Goal: Task Accomplishment & Management: Use online tool/utility

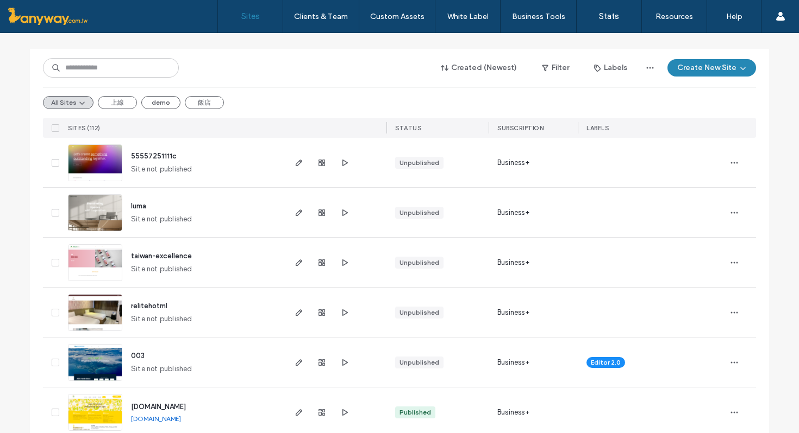
scroll to position [123, 0]
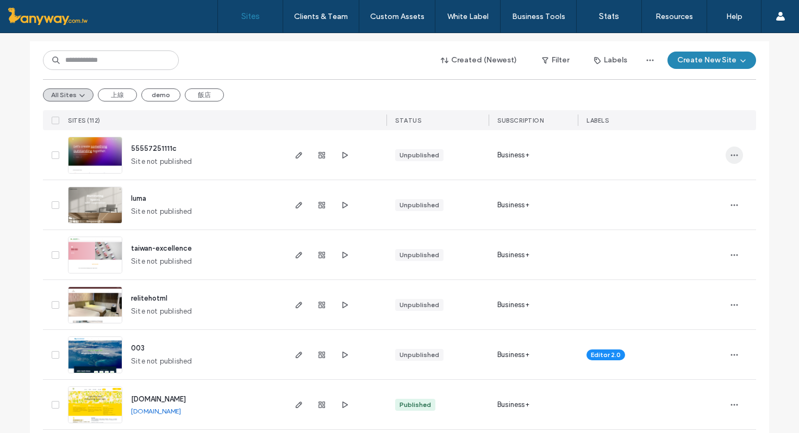
click at [730, 153] on icon "button" at bounding box center [734, 155] width 9 height 9
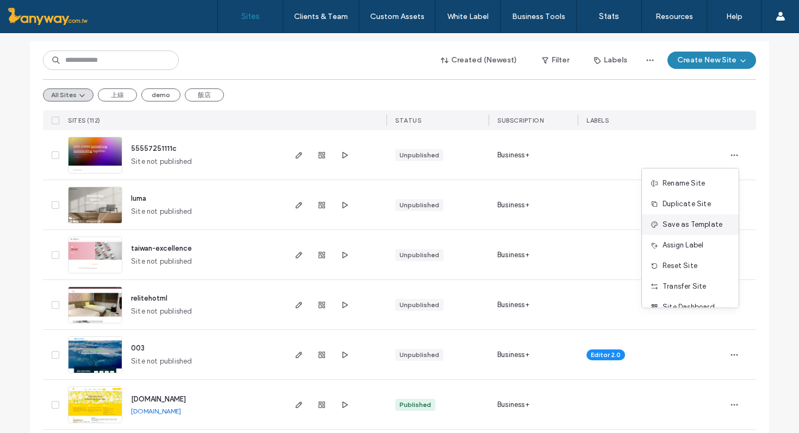
scroll to position [35, 0]
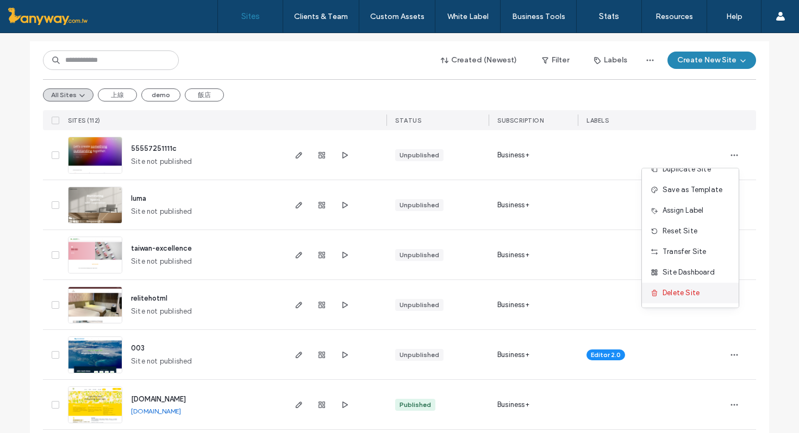
click at [684, 293] on span "Delete Site" at bounding box center [680, 293] width 37 height 11
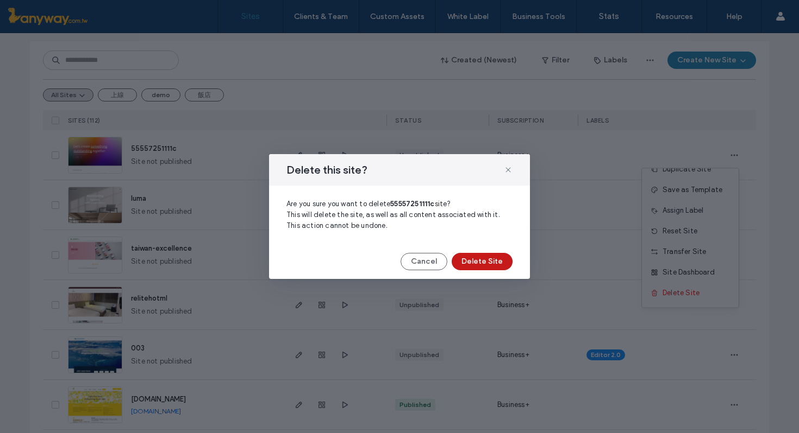
click at [492, 254] on button "Delete Site" at bounding box center [481, 261] width 61 height 17
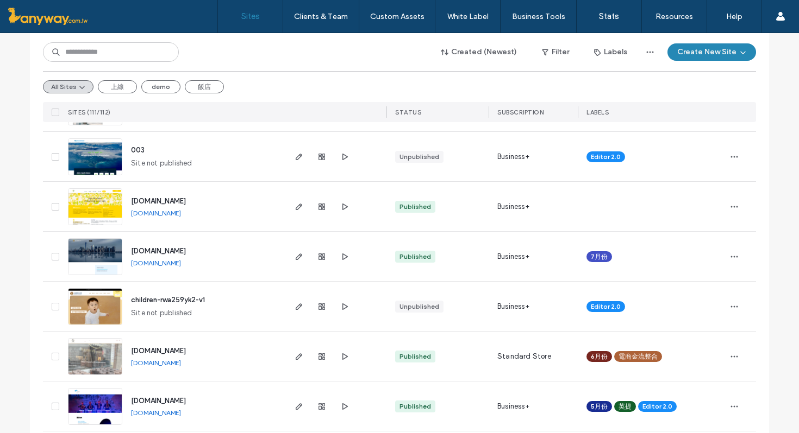
scroll to position [247, 0]
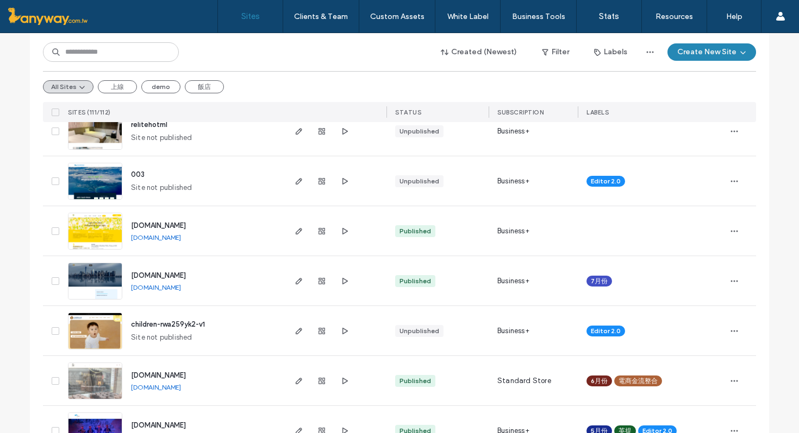
drag, startPoint x: 207, startPoint y: 223, endPoint x: 122, endPoint y: 222, distance: 84.7
click at [122, 222] on div "www.lightlife.com.tw www.lightlife.com.tw" at bounding box center [202, 230] width 161 height 49
copy span "[DOMAIN_NAME]"
click at [96, 231] on img at bounding box center [94, 250] width 53 height 74
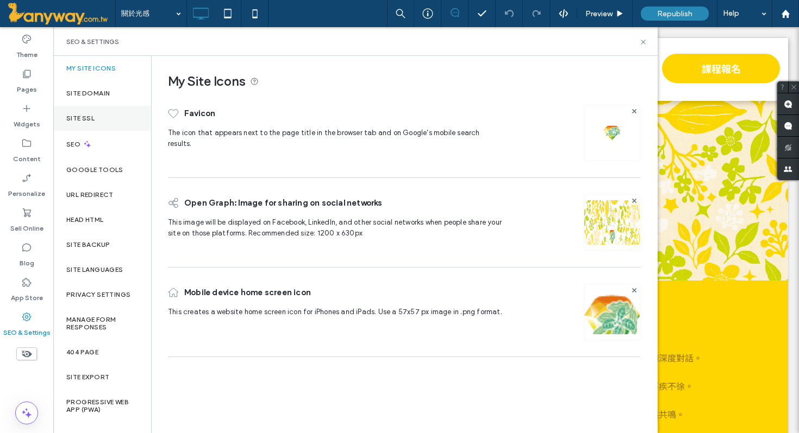
click at [90, 121] on label "Site SSL" at bounding box center [80, 119] width 28 height 8
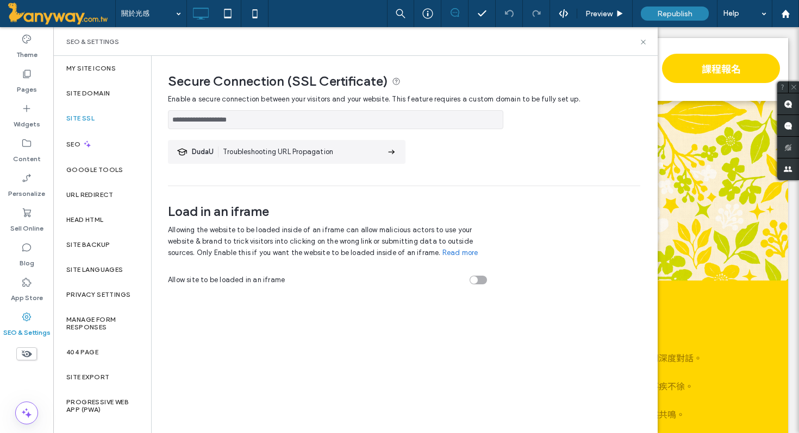
click at [100, 93] on div at bounding box center [399, 216] width 799 height 433
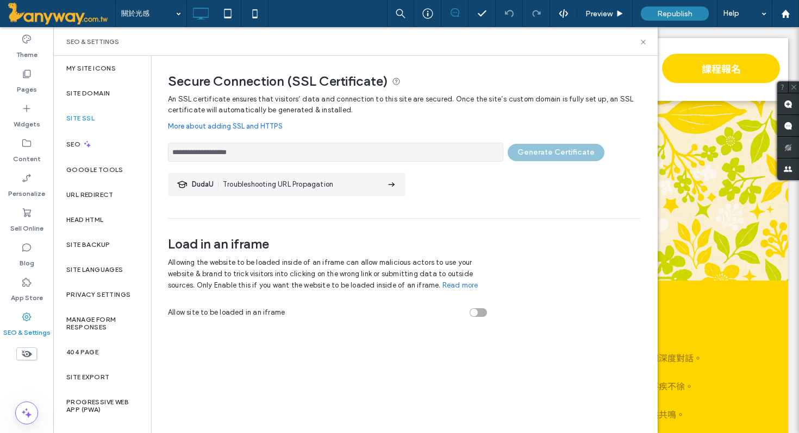
click at [349, 121] on link "More about adding SSL and HTTPS" at bounding box center [404, 127] width 472 height 22
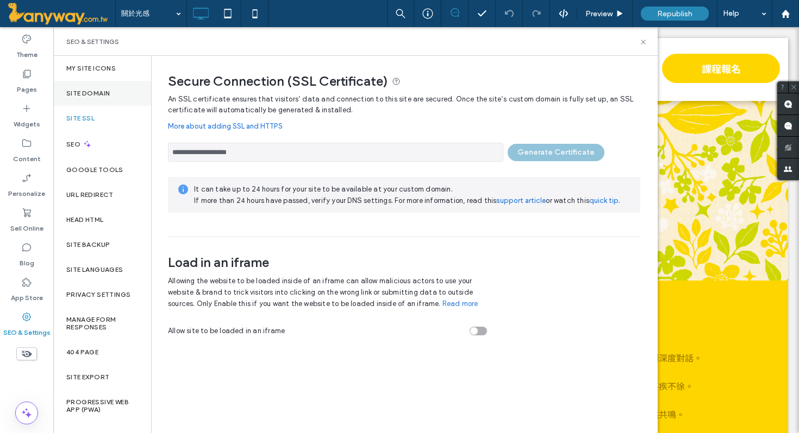
click at [95, 95] on label "Site Domain" at bounding box center [87, 94] width 43 height 8
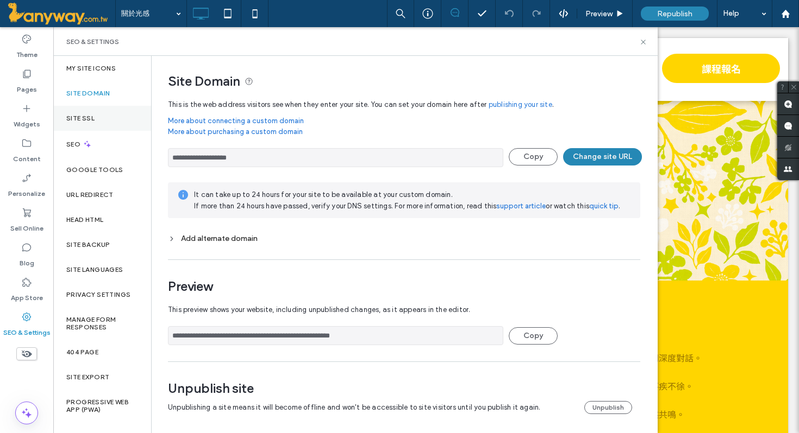
click at [77, 121] on label "Site SSL" at bounding box center [80, 119] width 28 height 8
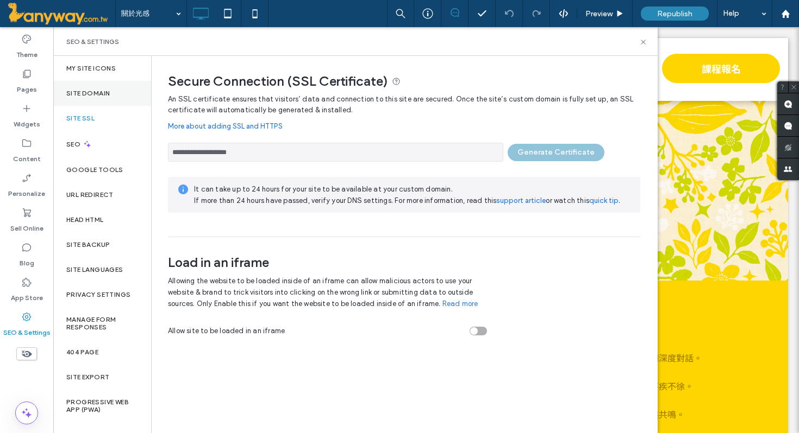
click at [89, 92] on label "Site Domain" at bounding box center [87, 94] width 43 height 8
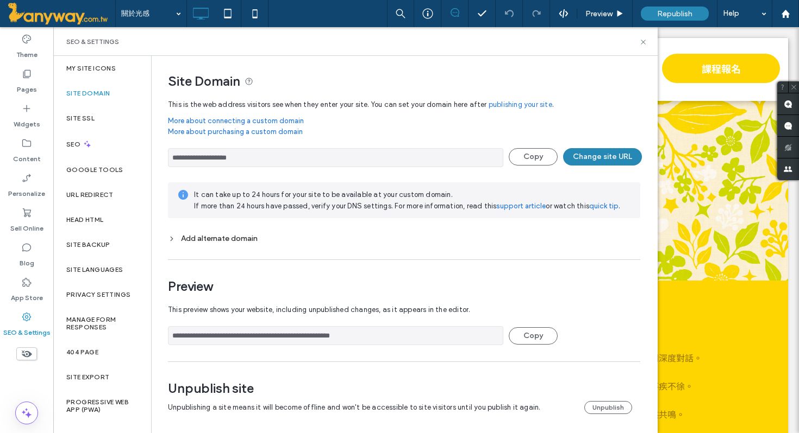
drag, startPoint x: 275, startPoint y: 158, endPoint x: 163, endPoint y: 159, distance: 111.9
click at [163, 159] on div "**********" at bounding box center [400, 246] width 497 height 380
click at [90, 109] on div "Site SSL" at bounding box center [102, 118] width 98 height 25
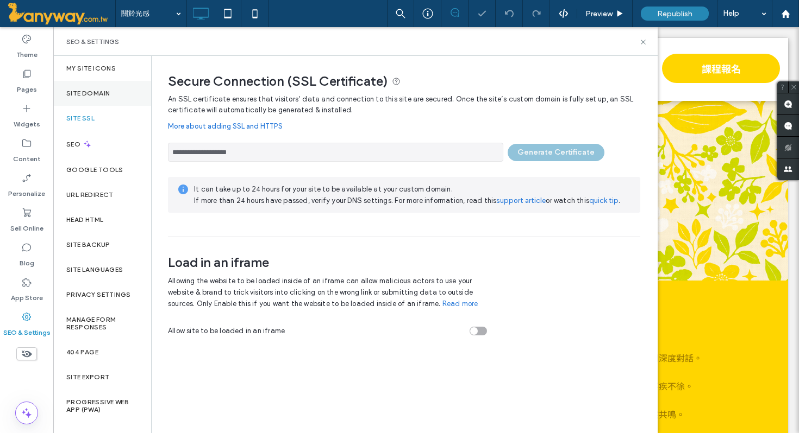
click at [105, 94] on label "Site Domain" at bounding box center [87, 94] width 43 height 8
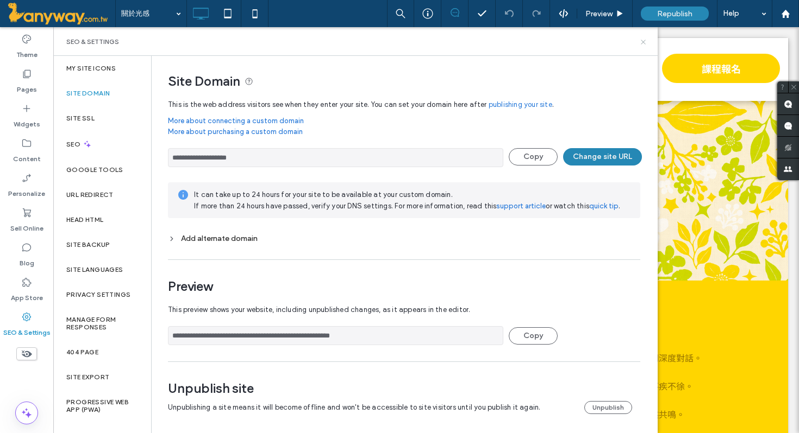
click at [643, 39] on icon at bounding box center [643, 42] width 8 height 8
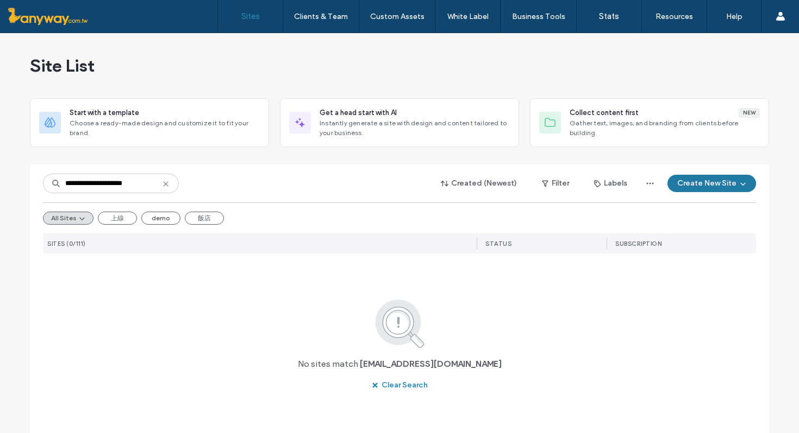
type input "**********"
click at [723, 184] on button "Create New Site" at bounding box center [711, 183] width 89 height 17
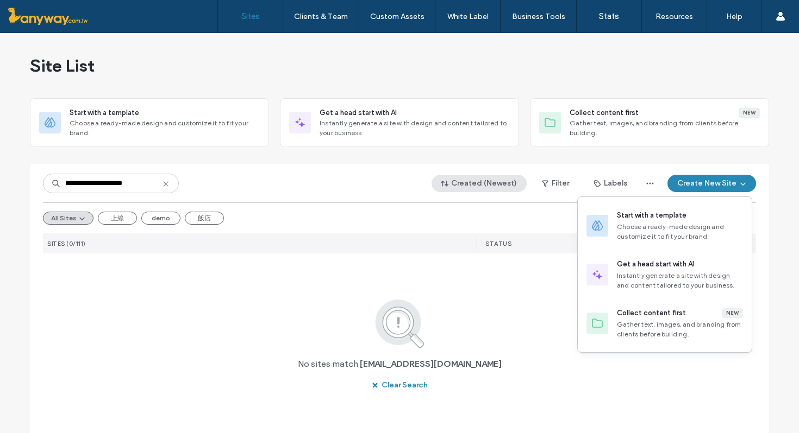
click at [442, 190] on span "button" at bounding box center [445, 183] width 11 height 16
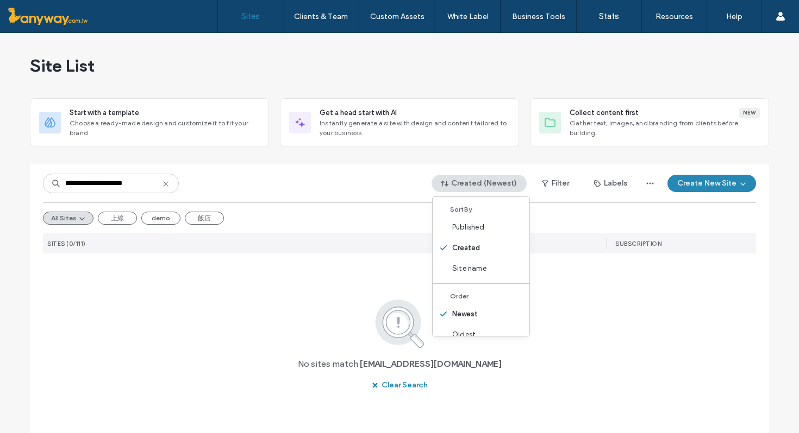
click at [162, 180] on icon at bounding box center [165, 184] width 9 height 9
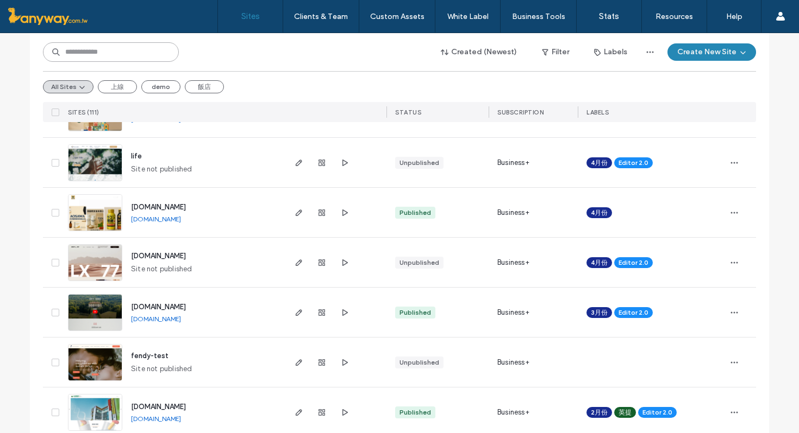
scroll to position [611, 0]
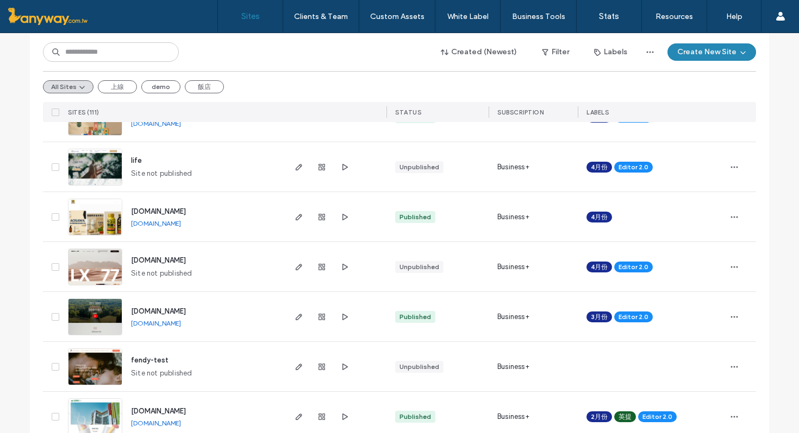
click at [91, 168] on img at bounding box center [94, 186] width 53 height 74
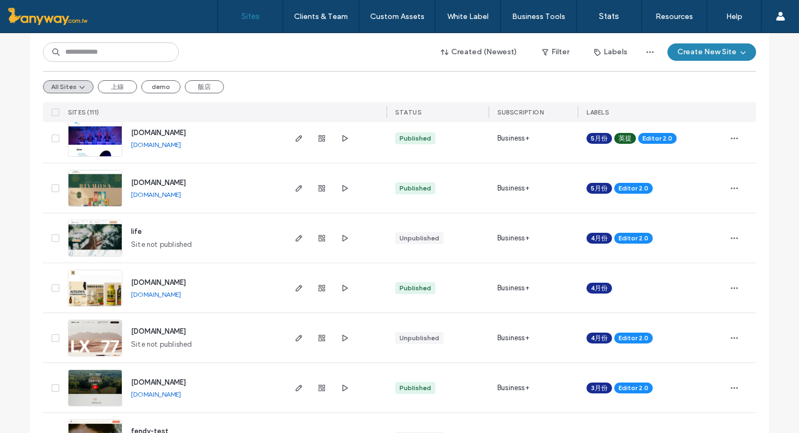
scroll to position [558, 0]
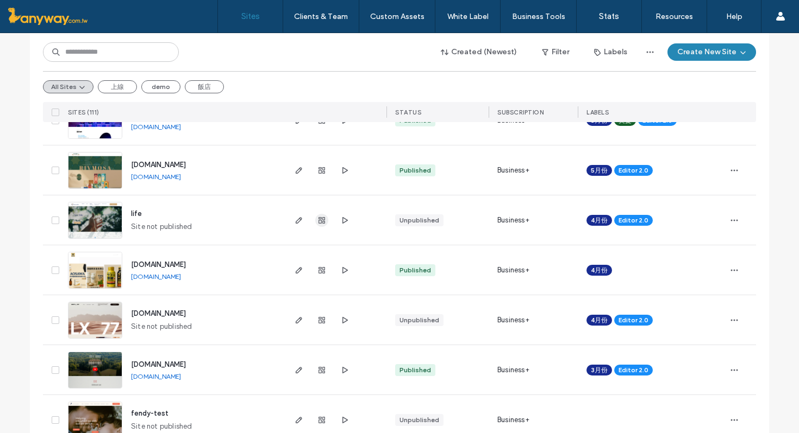
click at [321, 221] on icon "button" at bounding box center [321, 220] width 9 height 9
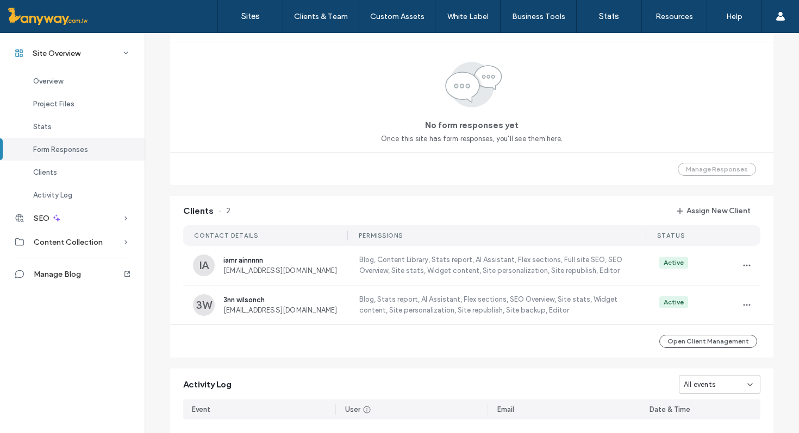
scroll to position [811, 0]
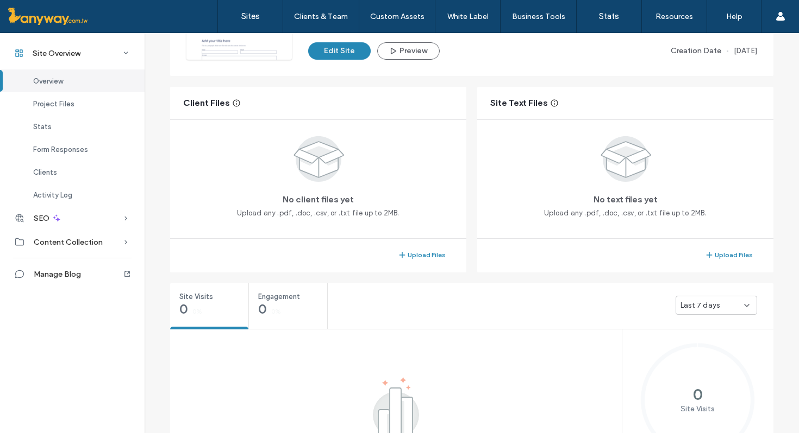
scroll to position [289, 0]
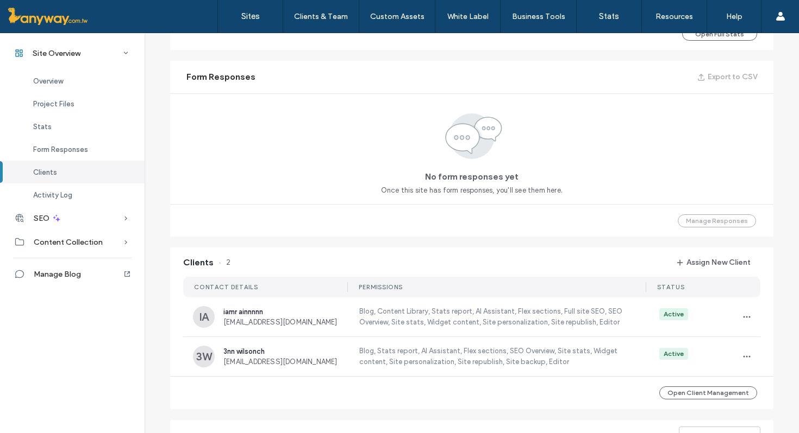
scroll to position [706, 0]
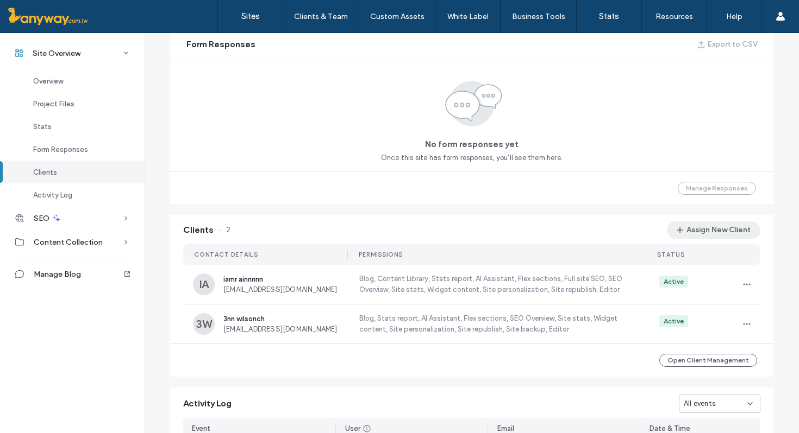
click at [703, 234] on button "Assign New Client" at bounding box center [713, 230] width 93 height 17
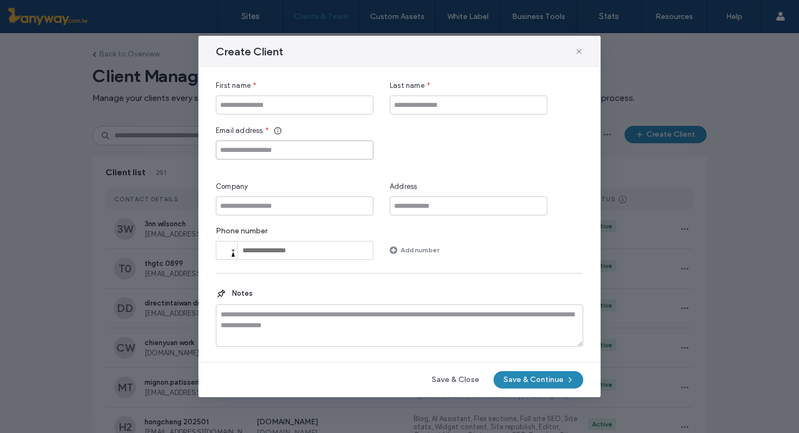
click at [299, 156] on input "Email address" at bounding box center [295, 150] width 158 height 19
paste input "**********"
type input "**********"
click at [239, 111] on input "First name" at bounding box center [295, 105] width 158 height 19
paste input "**********"
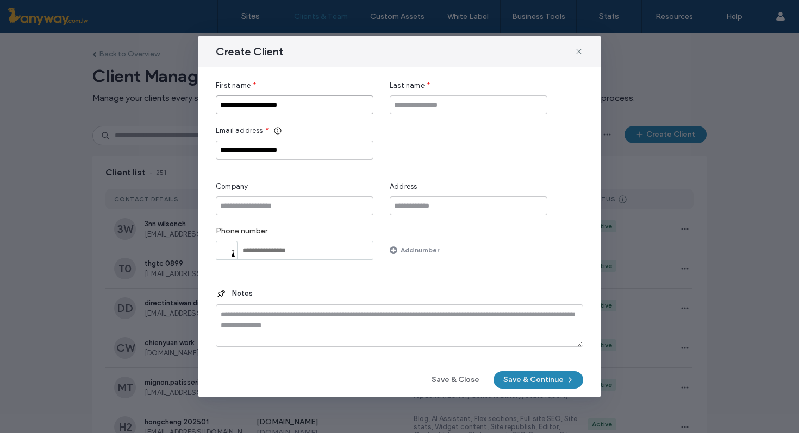
drag, startPoint x: 311, startPoint y: 102, endPoint x: 261, endPoint y: 103, distance: 49.4
click at [261, 103] on input "**********" at bounding box center [295, 105] width 158 height 19
type input "**********"
drag, startPoint x: 316, startPoint y: 146, endPoint x: 198, endPoint y: 139, distance: 117.5
click at [197, 139] on div "**********" at bounding box center [399, 216] width 799 height 433
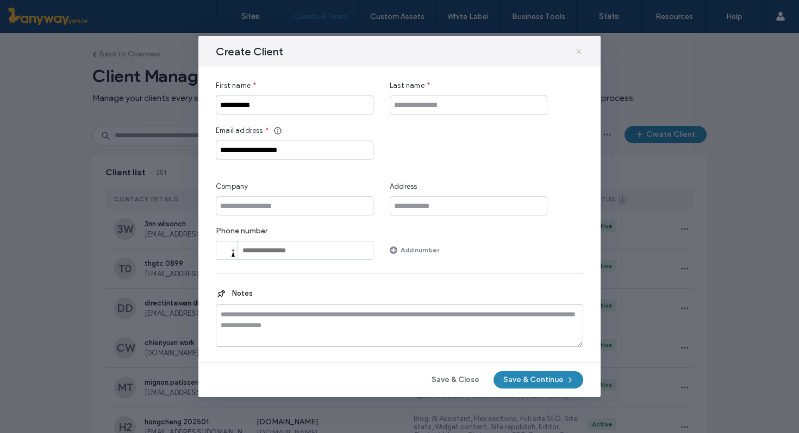
click at [579, 50] on icon at bounding box center [578, 51] width 9 height 9
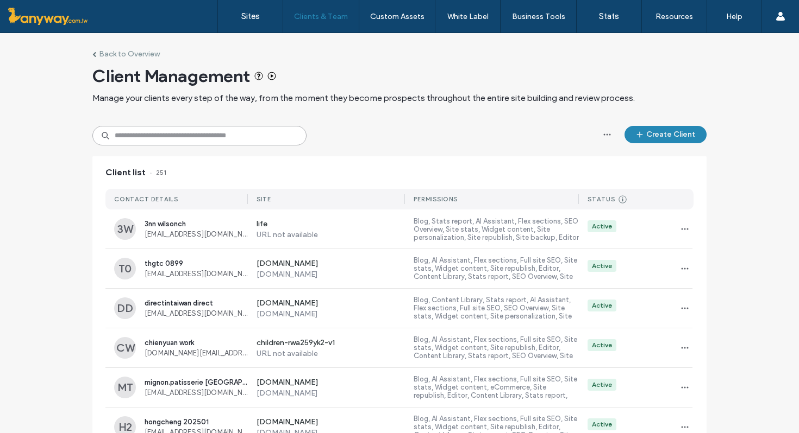
click at [162, 135] on input at bounding box center [199, 136] width 214 height 20
paste input "**********"
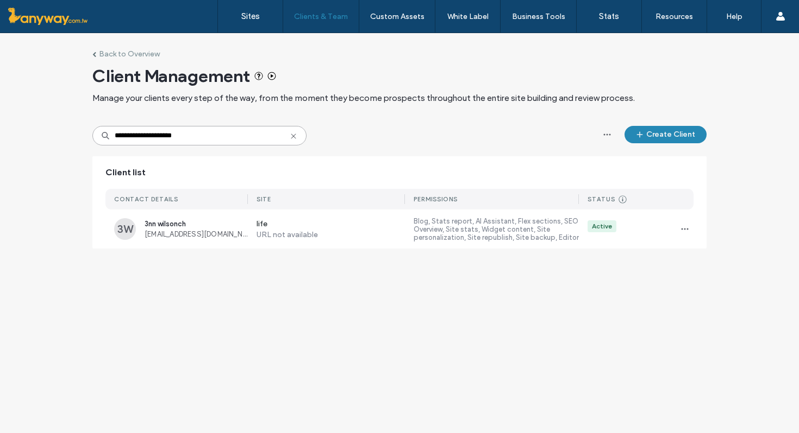
type input "**********"
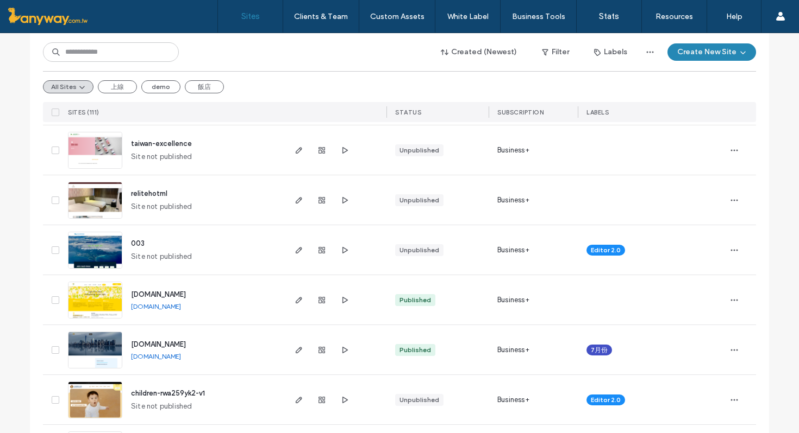
scroll to position [188, 0]
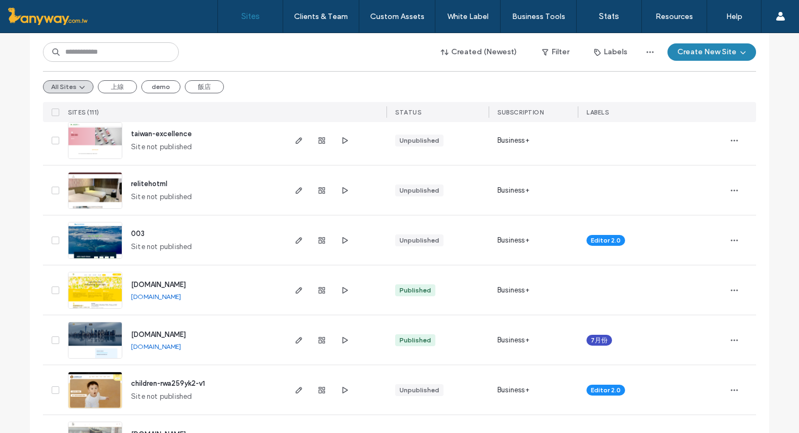
click at [112, 282] on img at bounding box center [94, 310] width 53 height 74
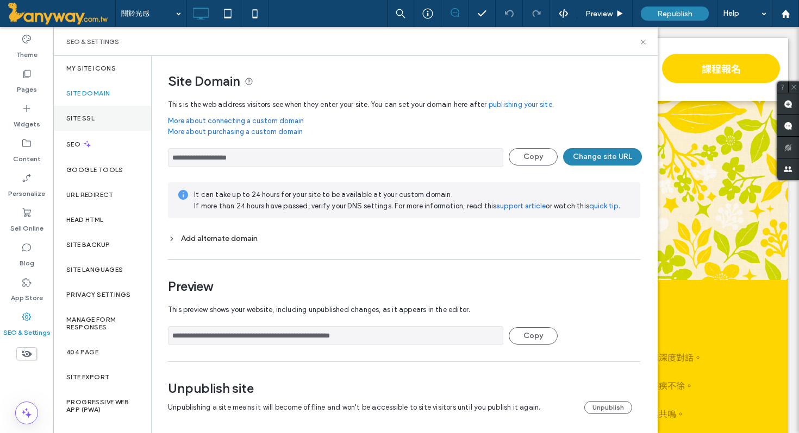
click at [87, 115] on label "Site SSL" at bounding box center [80, 119] width 28 height 8
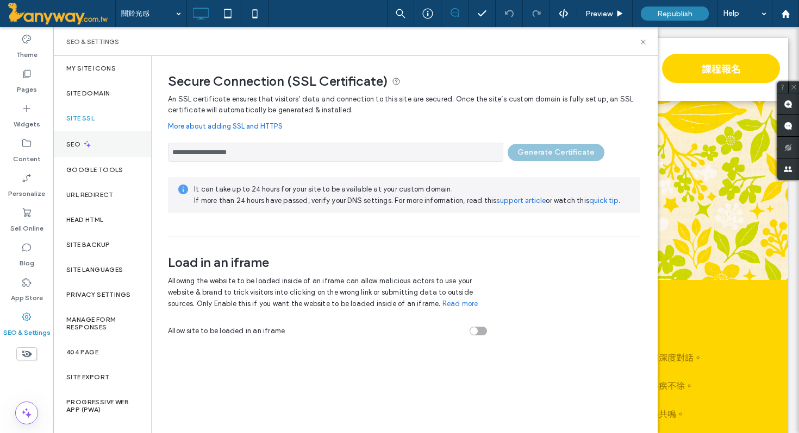
drag, startPoint x: 278, startPoint y: 149, endPoint x: 146, endPoint y: 145, distance: 132.1
click at [146, 145] on div "**********" at bounding box center [355, 245] width 604 height 378
click at [568, 148] on div "**********" at bounding box center [404, 149] width 472 height 24
click at [568, 149] on div "**********" at bounding box center [404, 149] width 472 height 24
click at [112, 95] on div "Site Domain" at bounding box center [102, 93] width 98 height 25
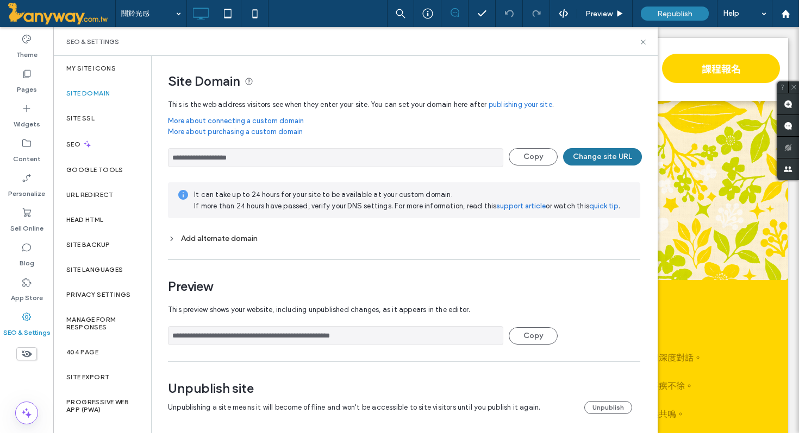
click at [593, 153] on button "Change site URL" at bounding box center [602, 156] width 79 height 17
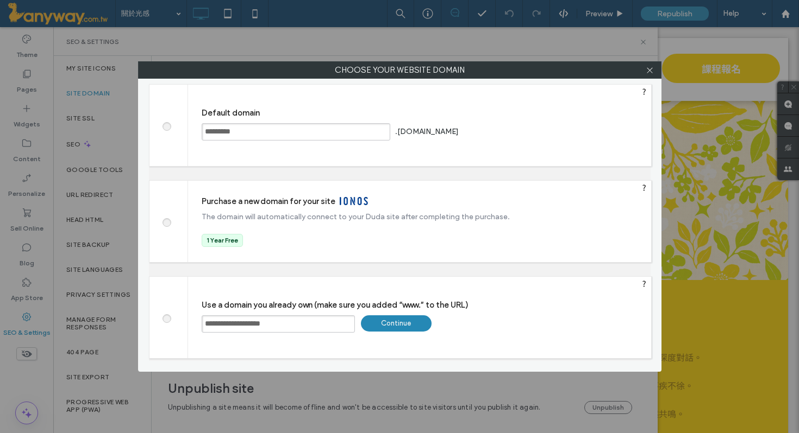
click at [404, 328] on div "Continue" at bounding box center [396, 324] width 71 height 16
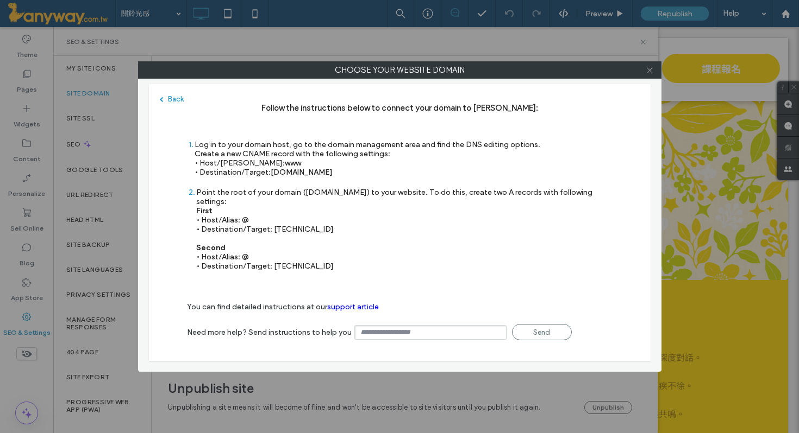
click at [650, 71] on icon at bounding box center [649, 70] width 8 height 8
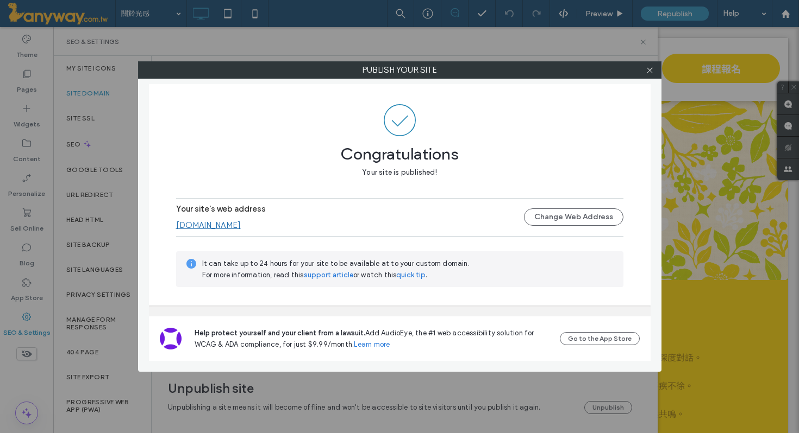
click at [233, 227] on link "www.lightlife.com.tw" at bounding box center [208, 226] width 65 height 10
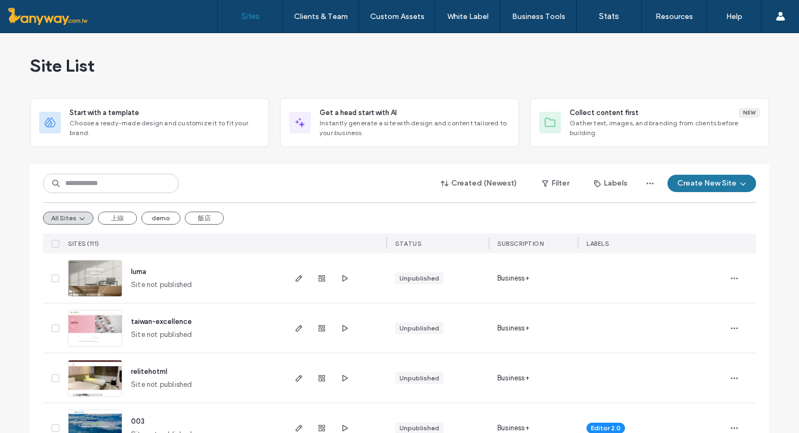
click at [687, 185] on button "Create New Site" at bounding box center [711, 183] width 89 height 17
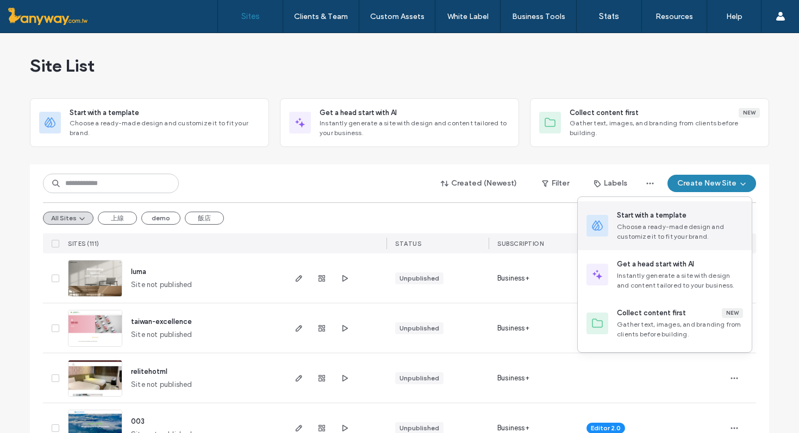
click at [669, 217] on div "Start with a template" at bounding box center [652, 215] width 70 height 11
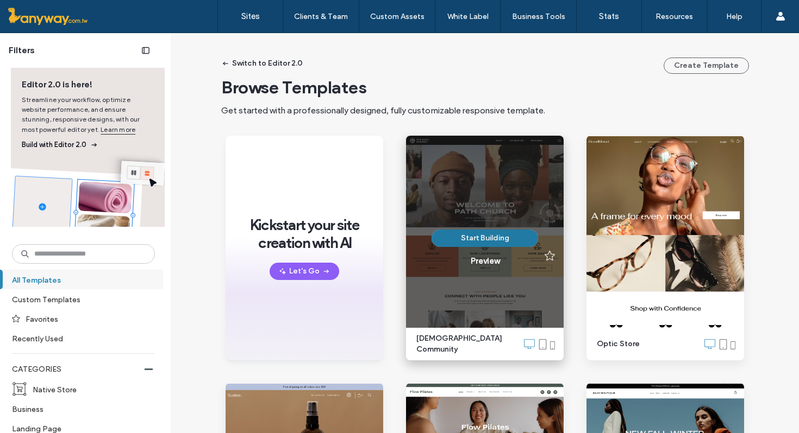
click at [478, 240] on button "Start Building" at bounding box center [484, 238] width 106 height 17
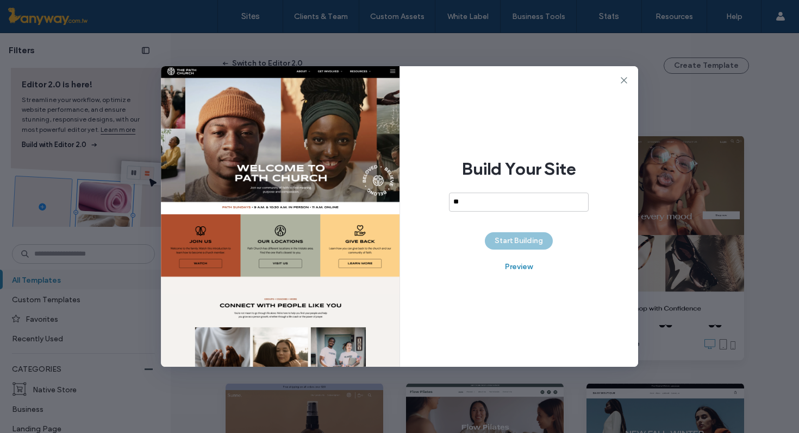
type input "*"
type input "***"
click at [512, 242] on button "Start Building" at bounding box center [519, 241] width 68 height 17
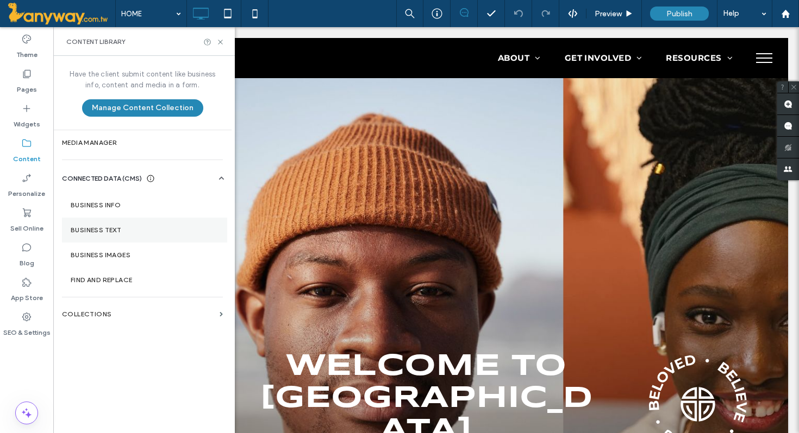
click at [121, 227] on label "Business Text" at bounding box center [145, 231] width 148 height 8
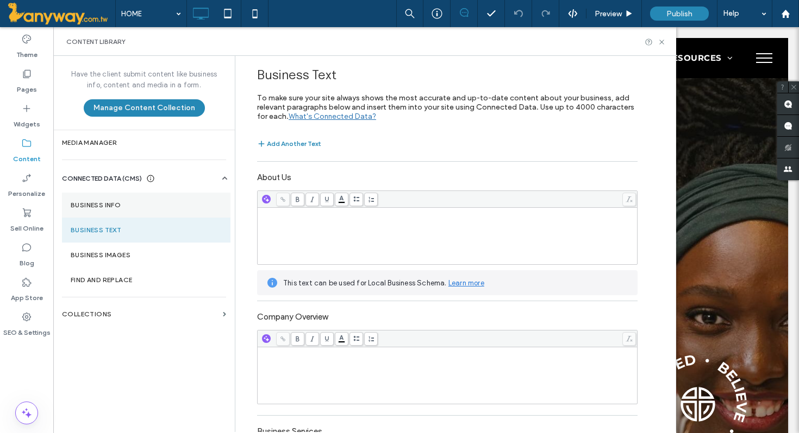
click at [132, 202] on label "Business Info" at bounding box center [146, 206] width 151 height 8
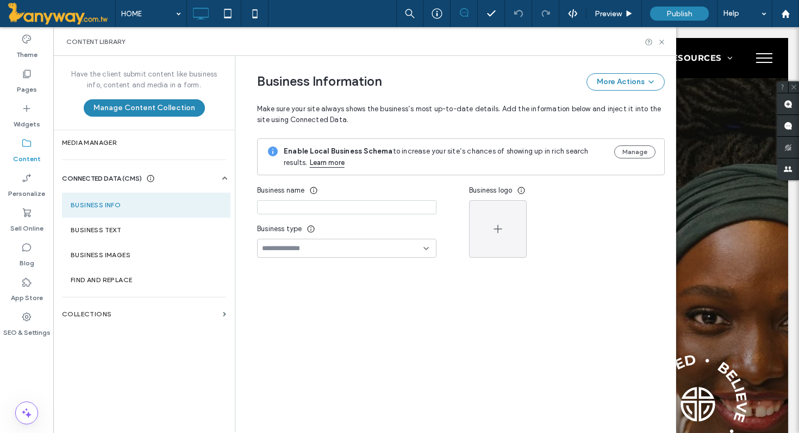
type input "**********"
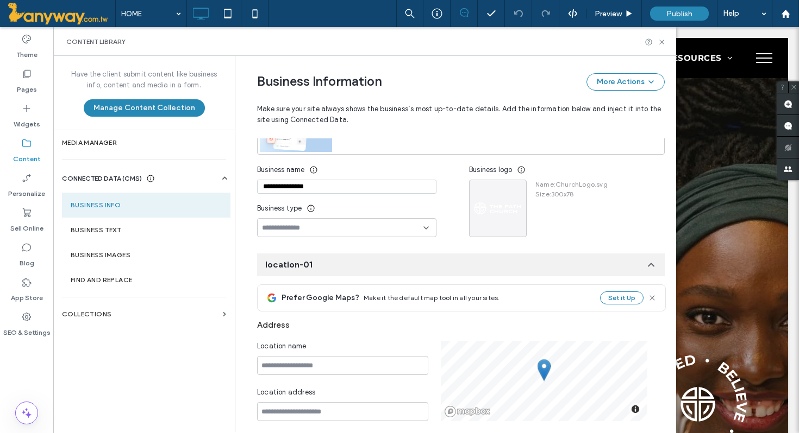
scroll to position [130, 0]
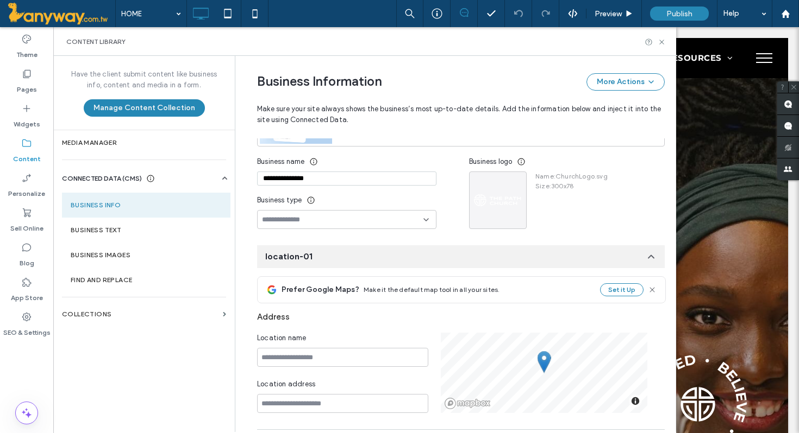
click at [122, 175] on span "CONNECTED DATA (CMS)" at bounding box center [102, 178] width 80 height 11
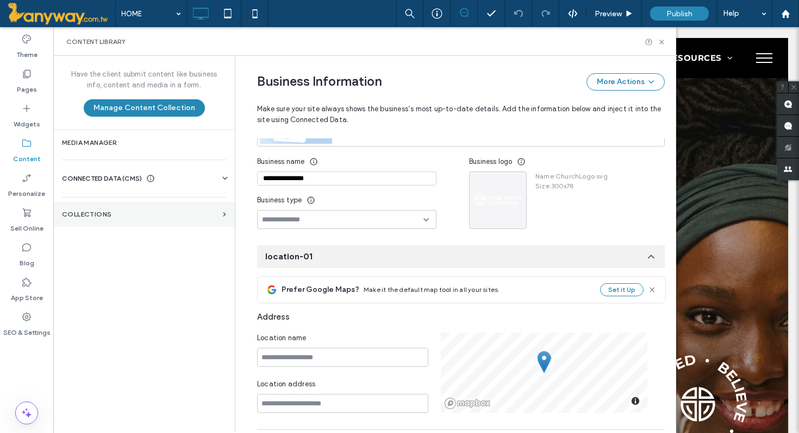
click at [105, 211] on label "Collections" at bounding box center [140, 215] width 156 height 8
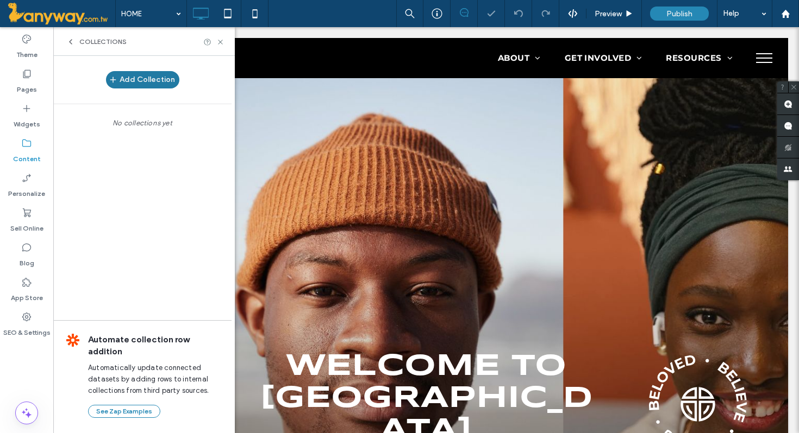
scroll to position [0, 0]
click at [142, 85] on button "Add Collection" at bounding box center [142, 79] width 73 height 17
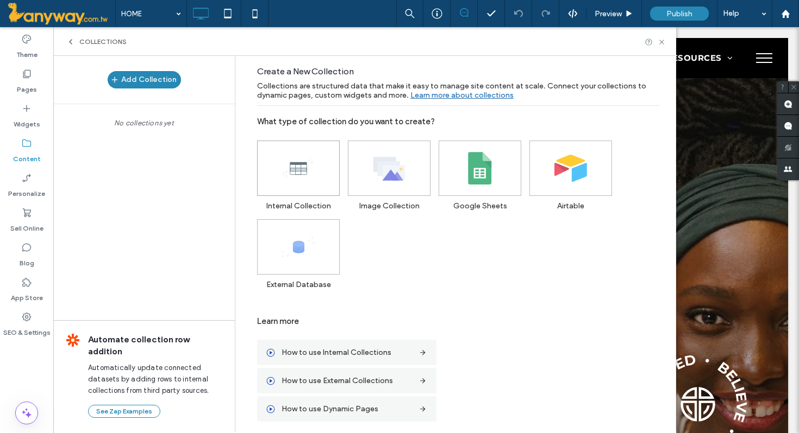
click at [293, 168] on icon at bounding box center [298, 168] width 33 height 33
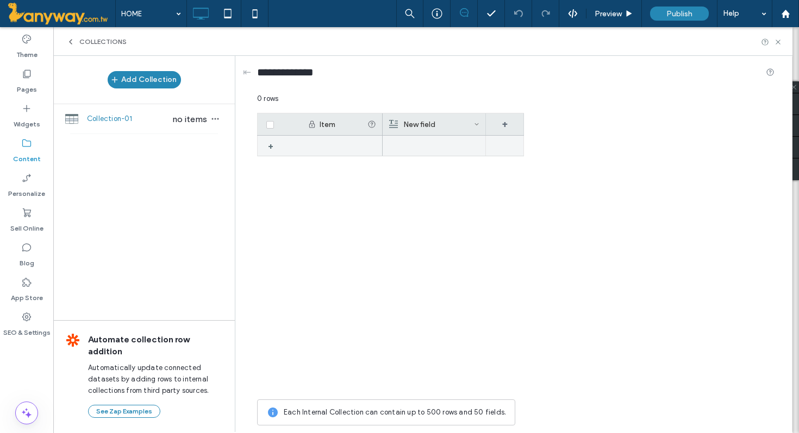
click at [298, 146] on div "+" at bounding box center [281, 146] width 37 height 20
click at [71, 40] on use at bounding box center [71, 42] width 2 height 4
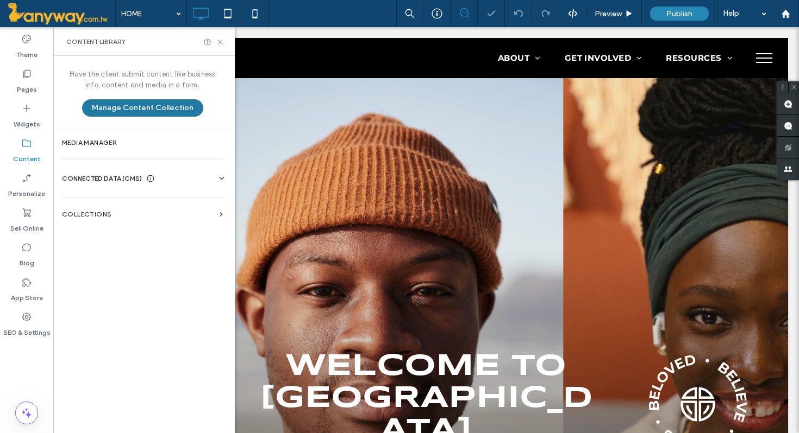
click at [137, 110] on button "Manage Content Collection" at bounding box center [142, 107] width 121 height 17
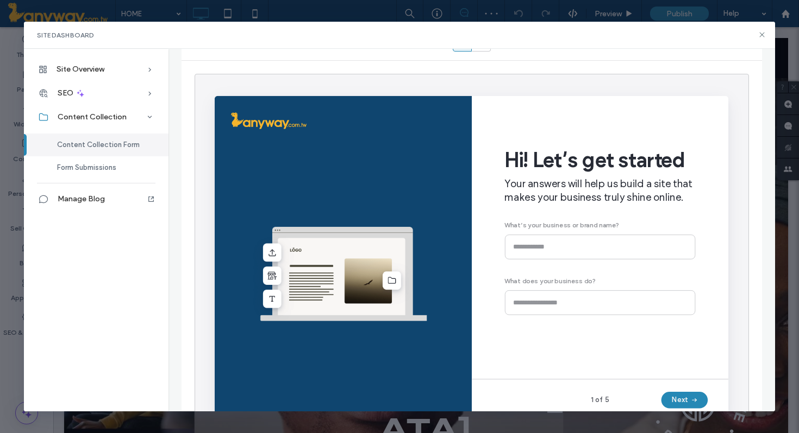
scroll to position [133, 0]
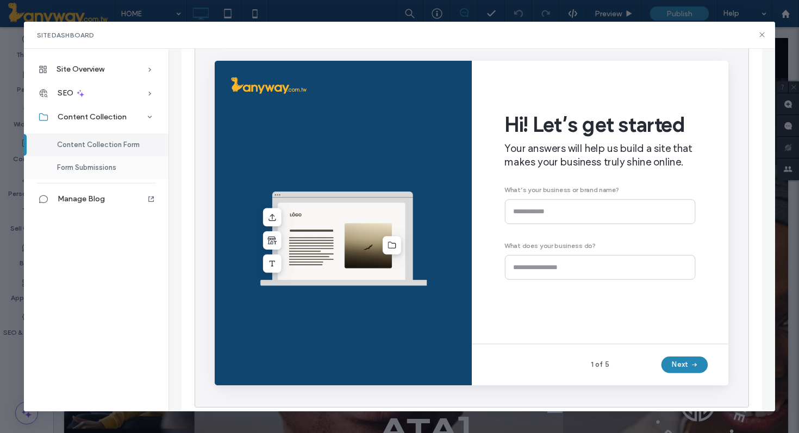
click at [125, 166] on div "Form Submissions" at bounding box center [96, 167] width 144 height 23
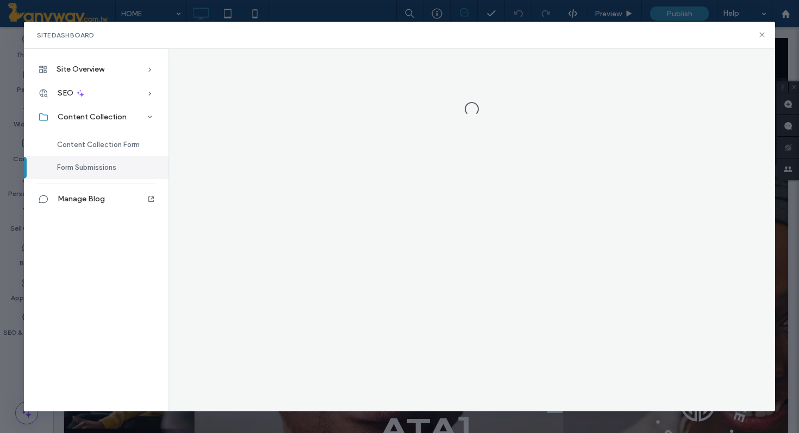
scroll to position [0, 0]
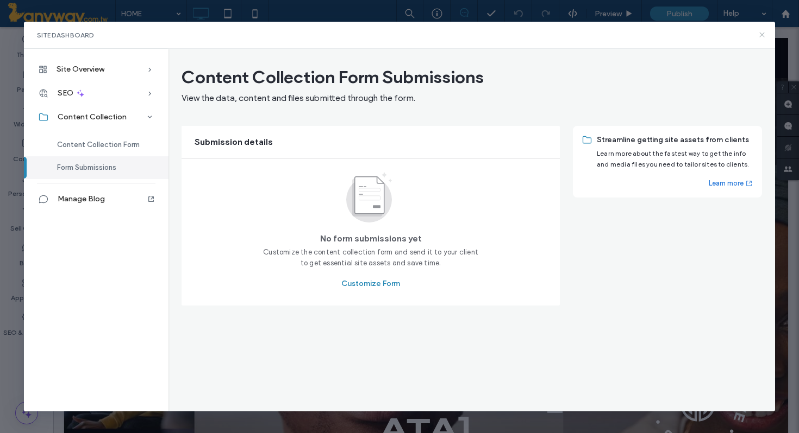
click at [761, 33] on icon at bounding box center [761, 34] width 9 height 9
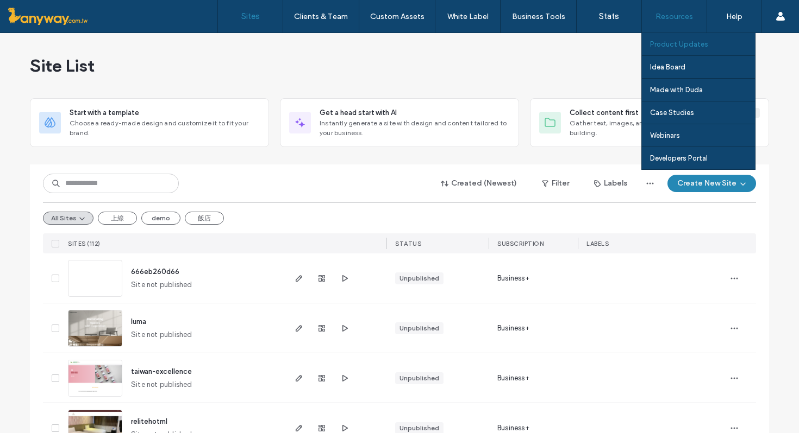
click at [682, 43] on label "Product Updates" at bounding box center [679, 44] width 58 height 8
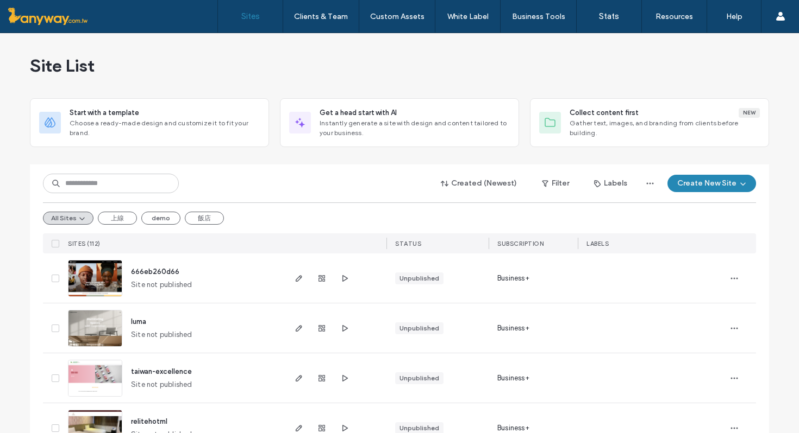
scroll to position [106, 0]
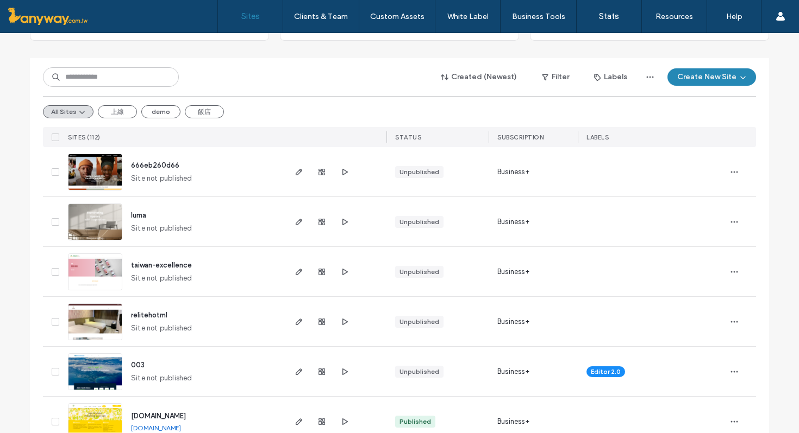
click at [104, 175] on img at bounding box center [94, 191] width 53 height 74
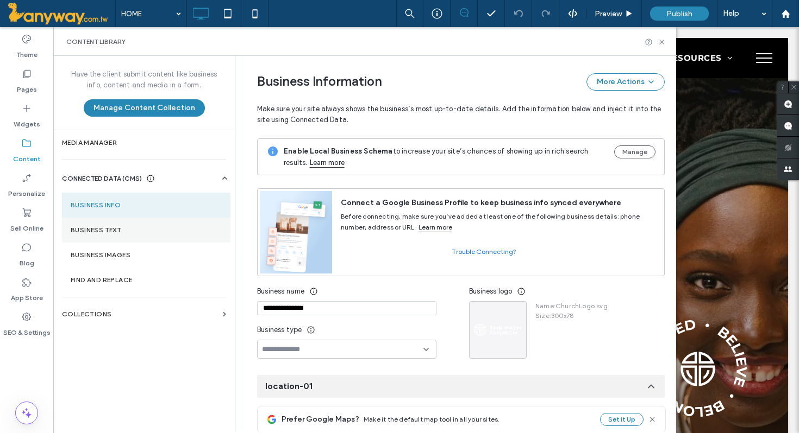
scroll to position [130, 0]
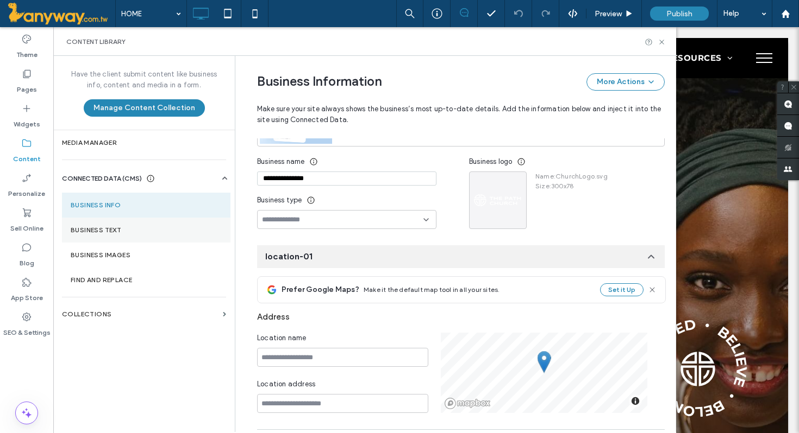
click at [122, 228] on label "Business Text" at bounding box center [146, 231] width 151 height 8
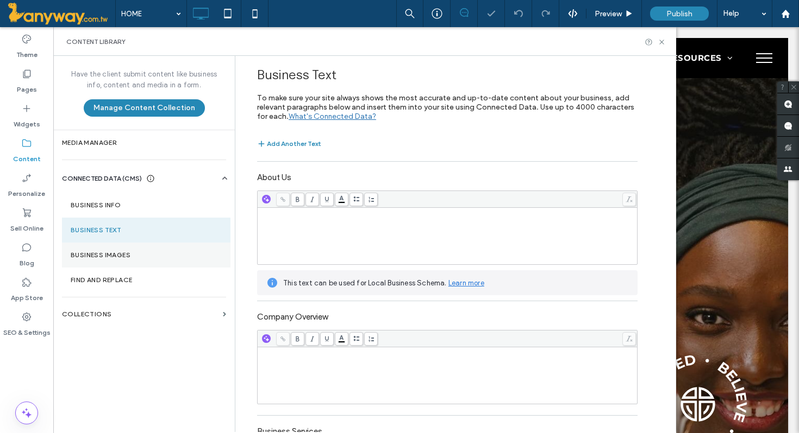
scroll to position [0, 0]
drag, startPoint x: 122, startPoint y: 249, endPoint x: 146, endPoint y: 234, distance: 28.8
click at [146, 234] on div "Business Info Business Text Business Images Find and Replace" at bounding box center [146, 238] width 168 height 109
click at [278, 143] on button "Add Another Text" at bounding box center [289, 143] width 64 height 13
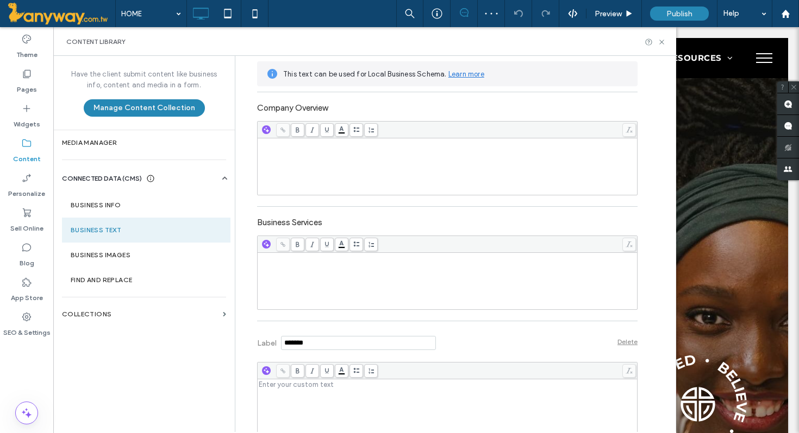
scroll to position [228, 0]
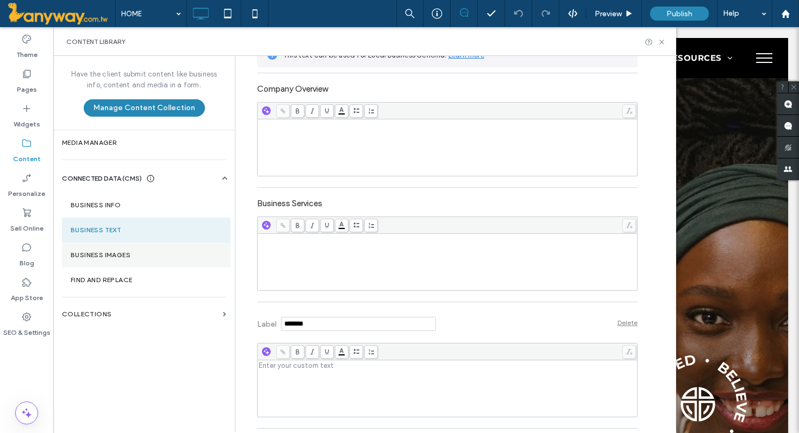
click at [115, 252] on label "Business Images" at bounding box center [146, 256] width 151 height 8
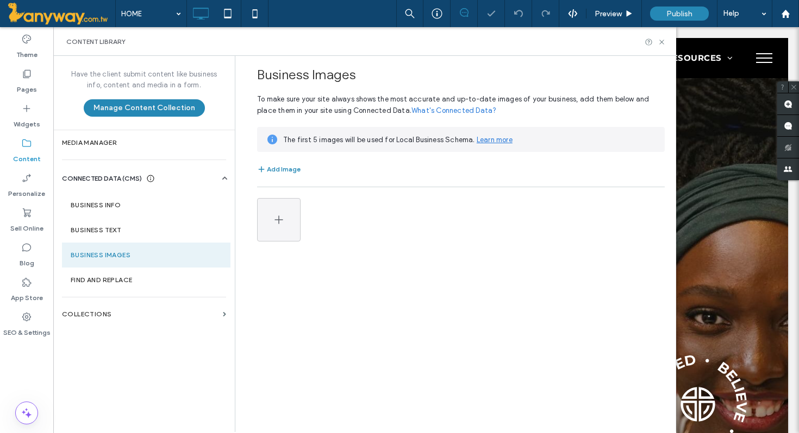
scroll to position [0, 0]
click at [116, 285] on section "Find and Replace" at bounding box center [146, 280] width 168 height 25
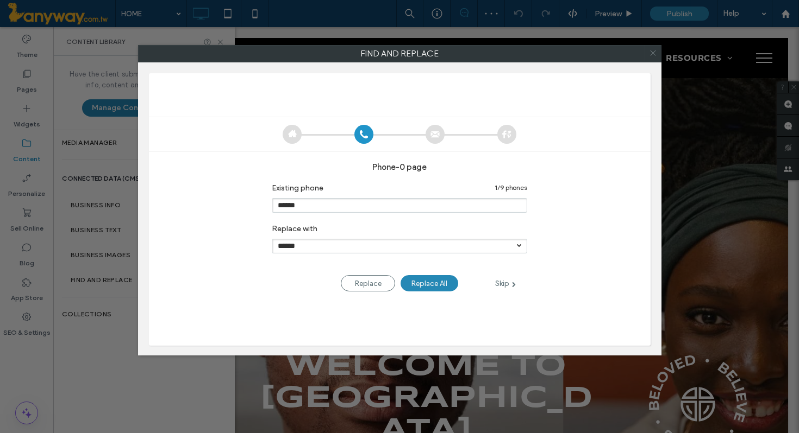
click at [651, 53] on icon at bounding box center [653, 53] width 16 height 16
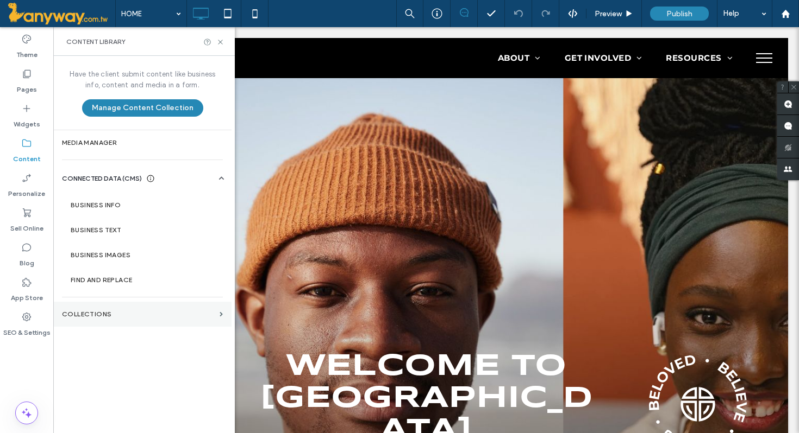
click at [167, 310] on section "Collections" at bounding box center [142, 314] width 178 height 25
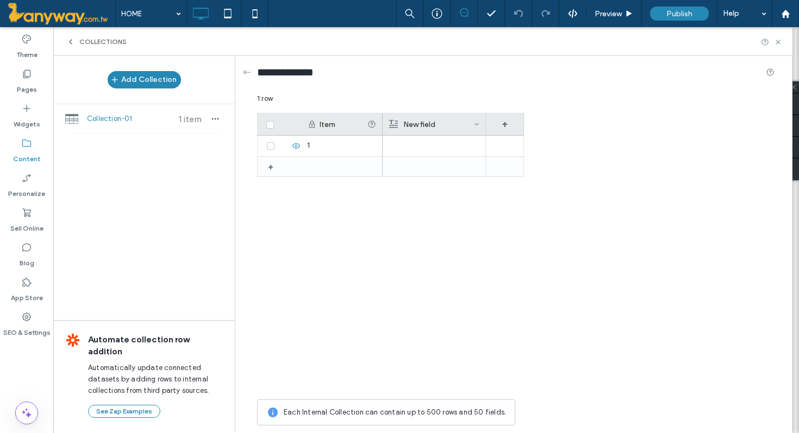
click at [23, 146] on icon at bounding box center [26, 143] width 11 height 11
click at [33, 147] on div "Content" at bounding box center [26, 151] width 53 height 35
click at [31, 106] on icon at bounding box center [26, 108] width 11 height 11
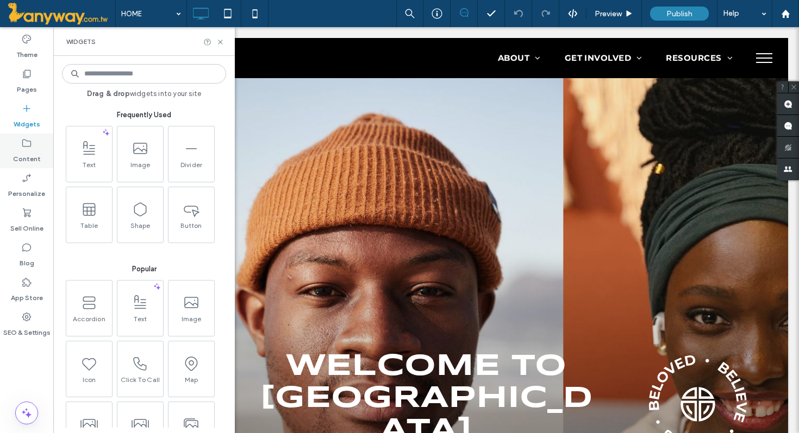
click at [29, 141] on icon at bounding box center [26, 143] width 11 height 11
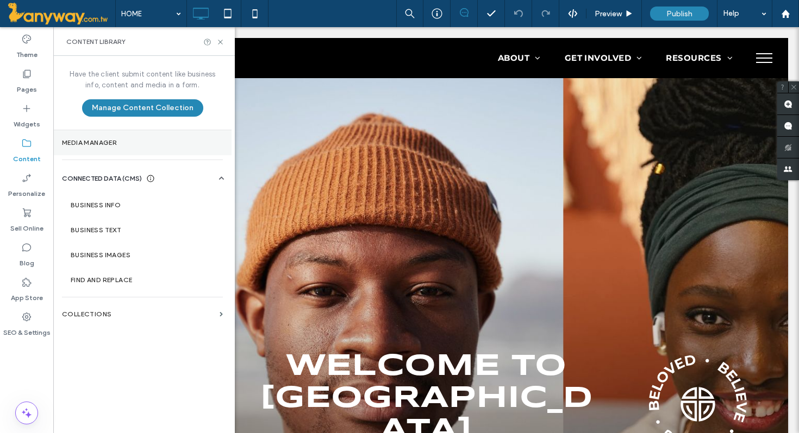
click at [103, 149] on section "Media Manager" at bounding box center [142, 142] width 178 height 25
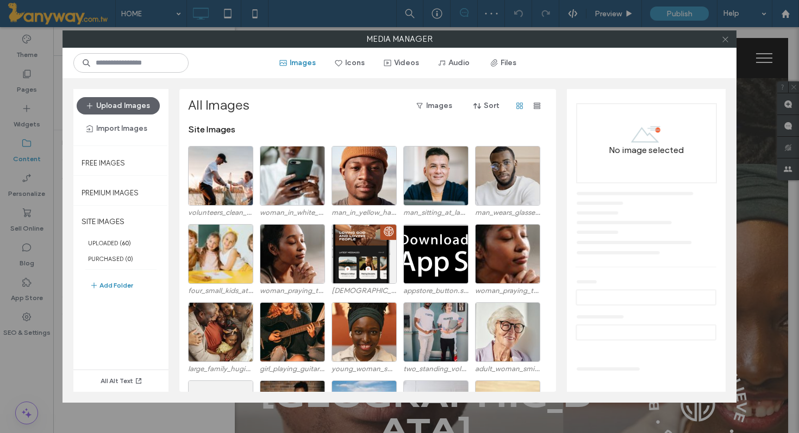
click at [721, 42] on icon at bounding box center [725, 39] width 8 height 8
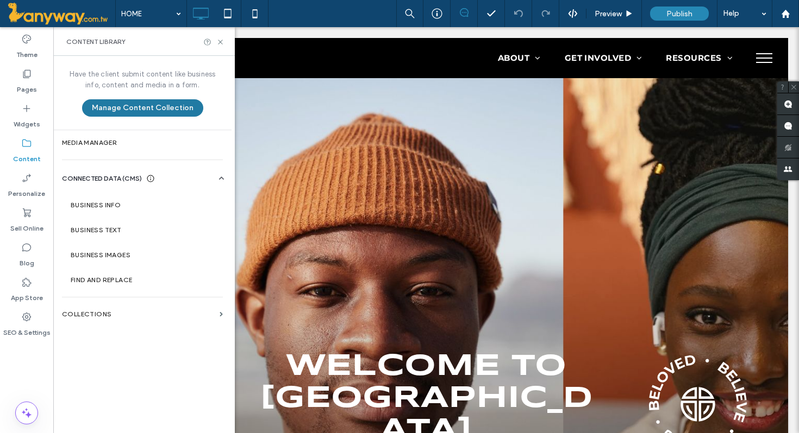
click at [123, 109] on button "Manage Content Collection" at bounding box center [142, 107] width 121 height 17
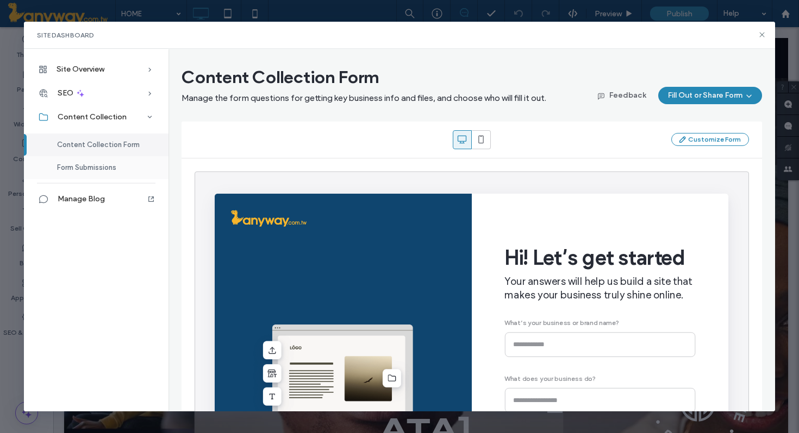
click at [99, 165] on span "Form Submissions" at bounding box center [86, 168] width 59 height 8
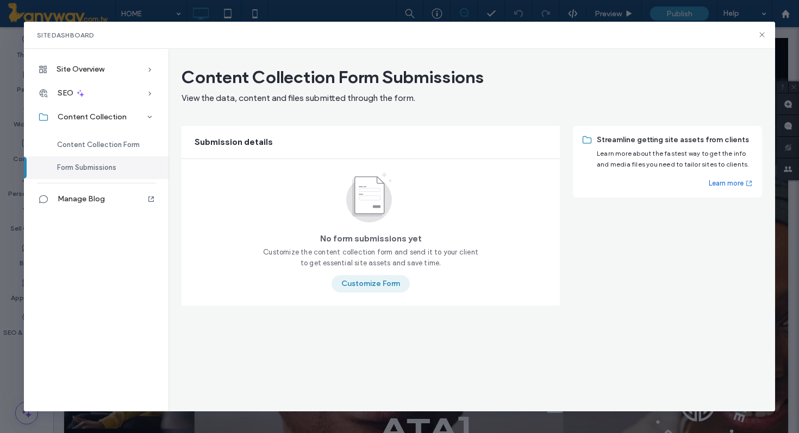
click at [368, 284] on button "Customize Form" at bounding box center [370, 283] width 78 height 17
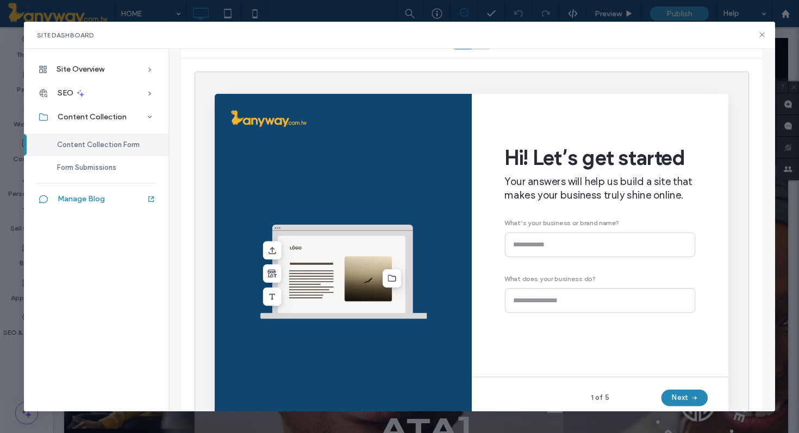
click at [82, 204] on div "Manage Blog" at bounding box center [96, 199] width 144 height 24
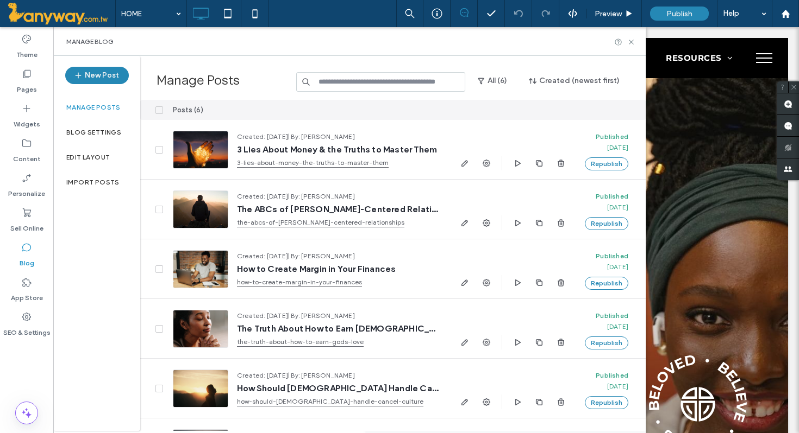
click at [104, 111] on label "Manage posts" at bounding box center [93, 108] width 54 height 8
click at [103, 76] on button "New Post" at bounding box center [97, 75] width 64 height 17
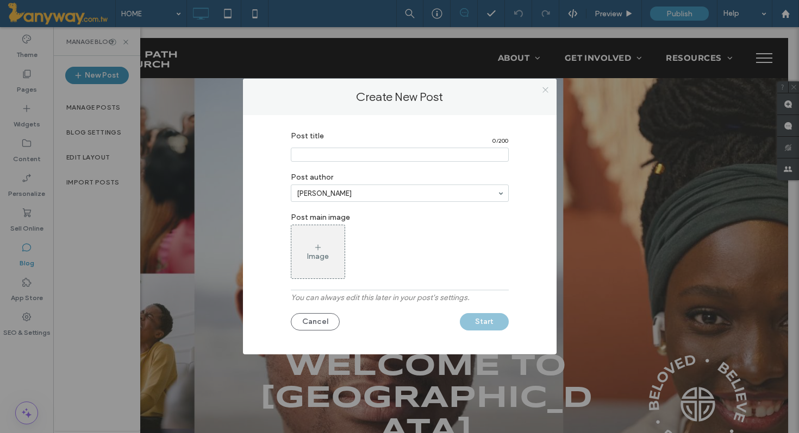
click at [544, 92] on icon at bounding box center [545, 90] width 8 height 8
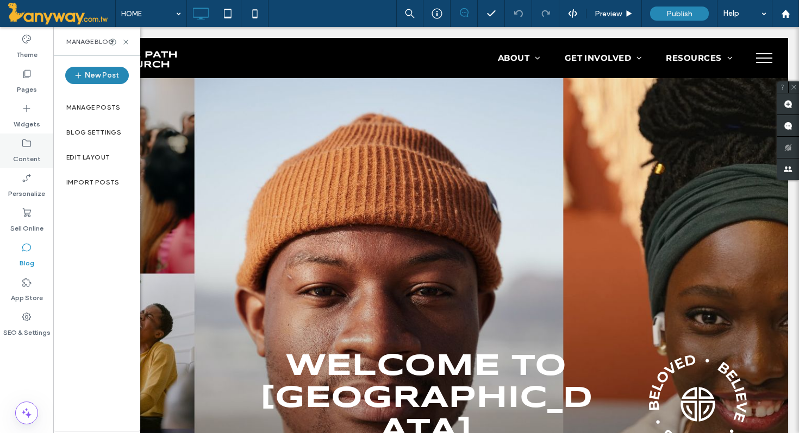
click at [25, 146] on use at bounding box center [26, 144] width 9 height 8
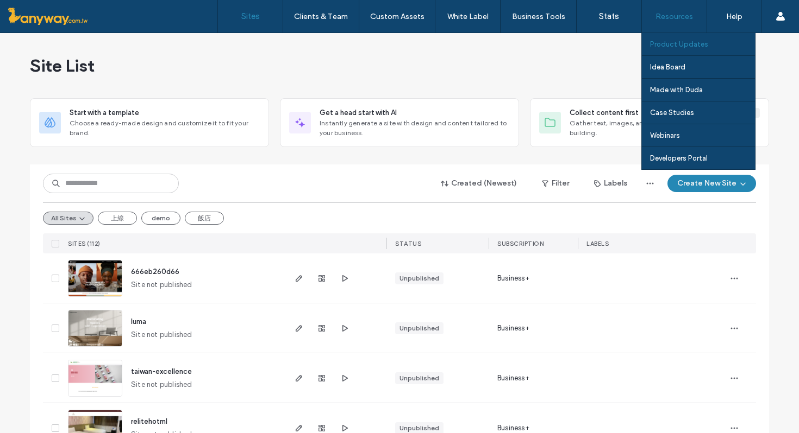
click at [667, 41] on label "Product Updates" at bounding box center [679, 44] width 58 height 8
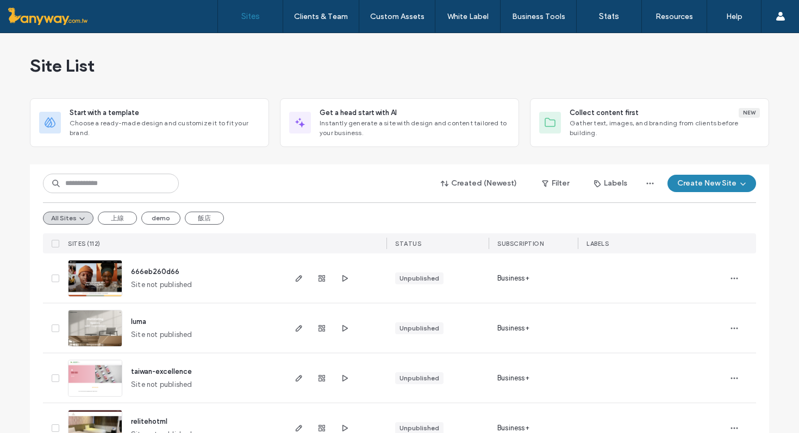
click at [114, 274] on img at bounding box center [94, 298] width 53 height 74
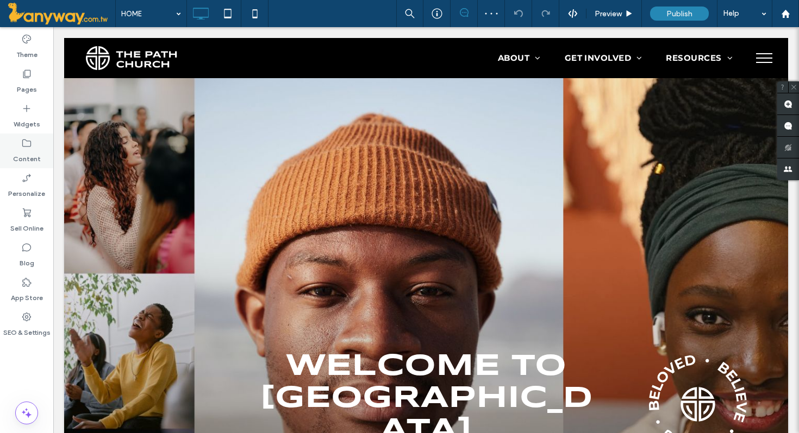
click at [26, 149] on label "Content" at bounding box center [27, 156] width 28 height 15
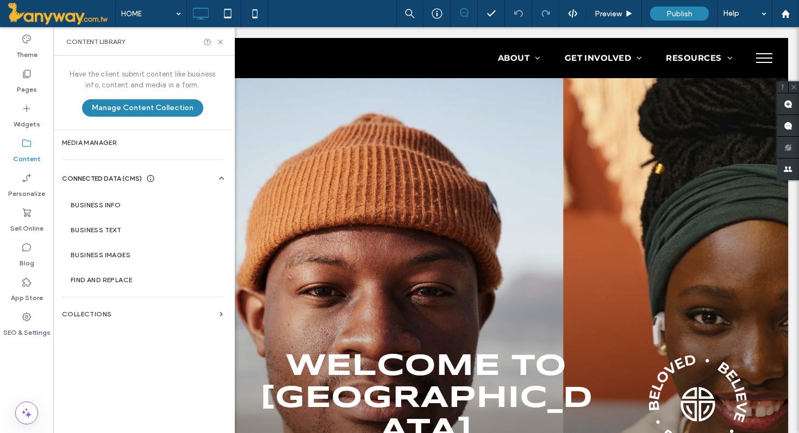
click at [155, 177] on icon at bounding box center [150, 178] width 9 height 9
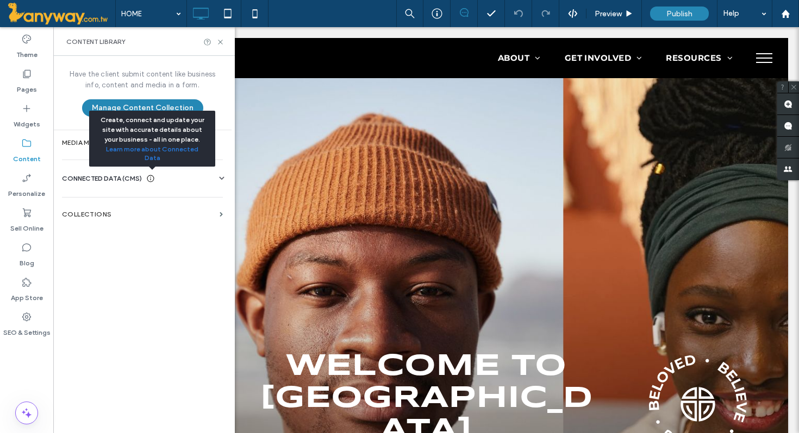
click at [155, 177] on icon at bounding box center [150, 178] width 9 height 9
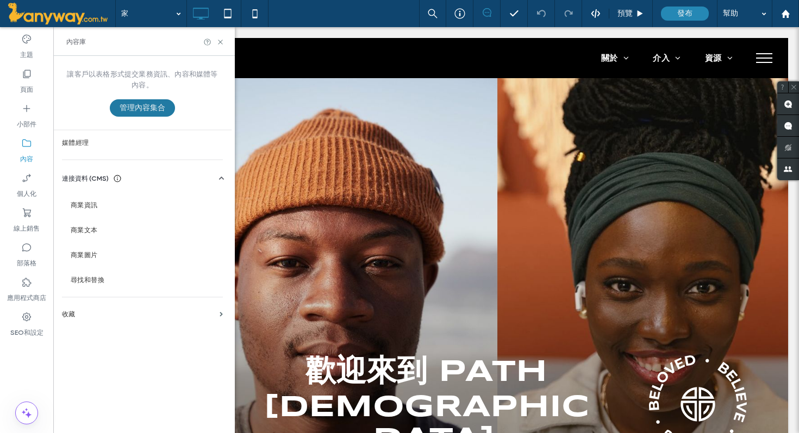
click at [144, 112] on font "管理內容集合" at bounding box center [143, 107] width 46 height 9
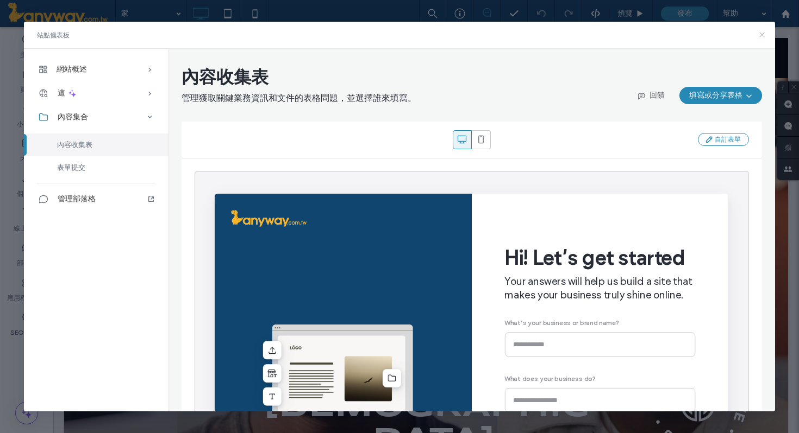
click at [763, 33] on use at bounding box center [761, 35] width 5 height 5
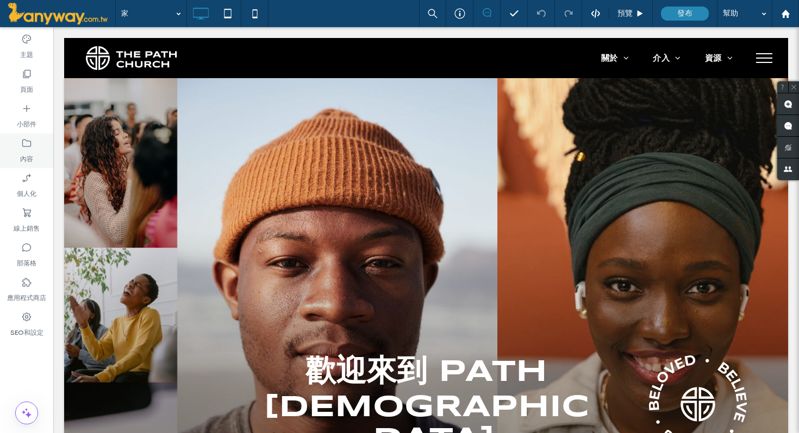
click at [35, 153] on div "內容" at bounding box center [26, 151] width 53 height 35
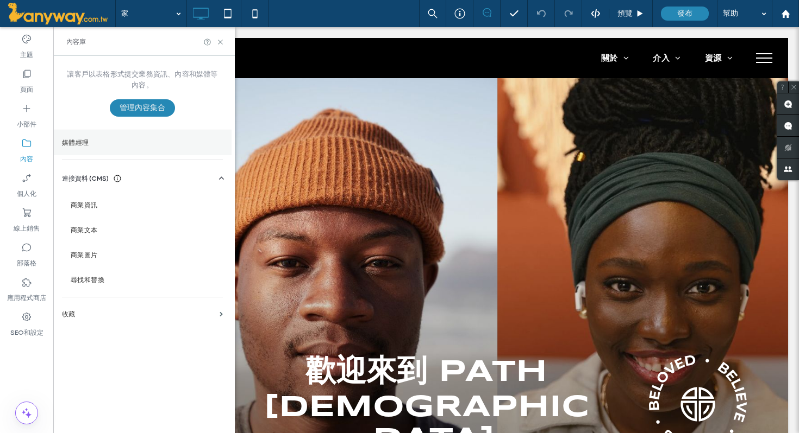
click at [106, 145] on label "媒體經理" at bounding box center [142, 143] width 161 height 8
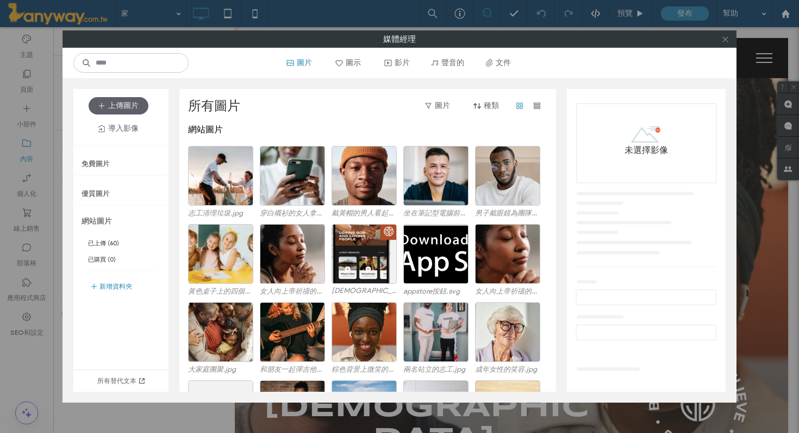
click at [727, 34] on span at bounding box center [725, 39] width 8 height 16
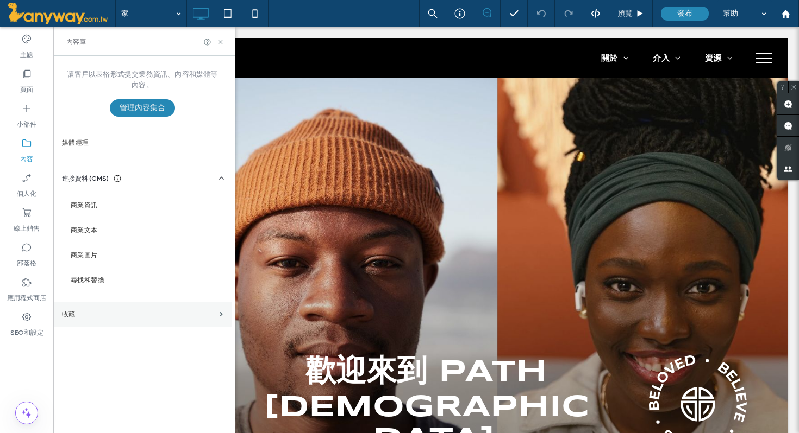
click at [129, 319] on section "收藏" at bounding box center [142, 314] width 178 height 25
